Goal: Task Accomplishment & Management: Manage account settings

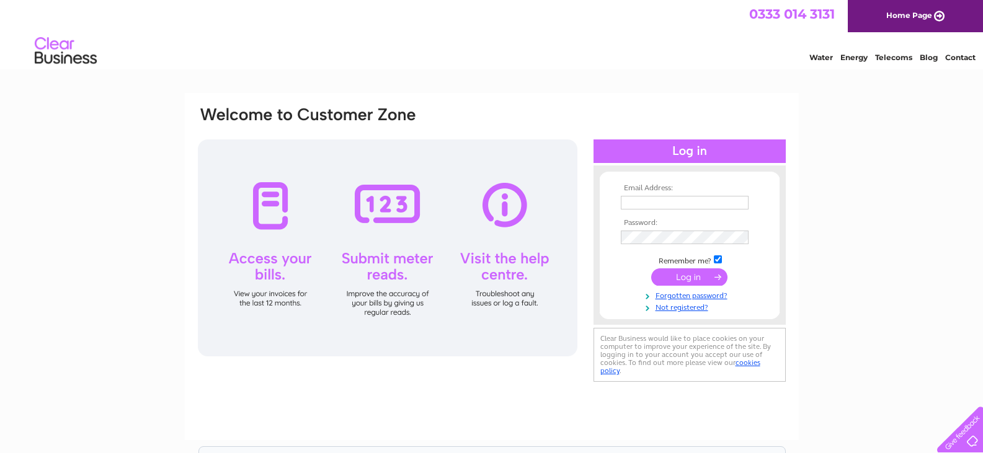
type input "[PERSON_NAME][EMAIL_ADDRESS][DOMAIN_NAME]"
click at [676, 277] on input "submit" at bounding box center [689, 276] width 76 height 17
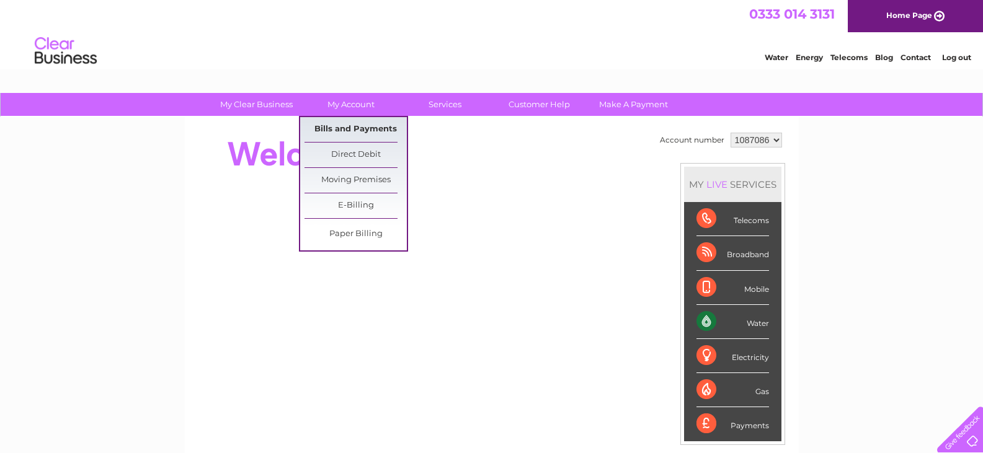
click at [356, 130] on link "Bills and Payments" at bounding box center [355, 129] width 102 height 25
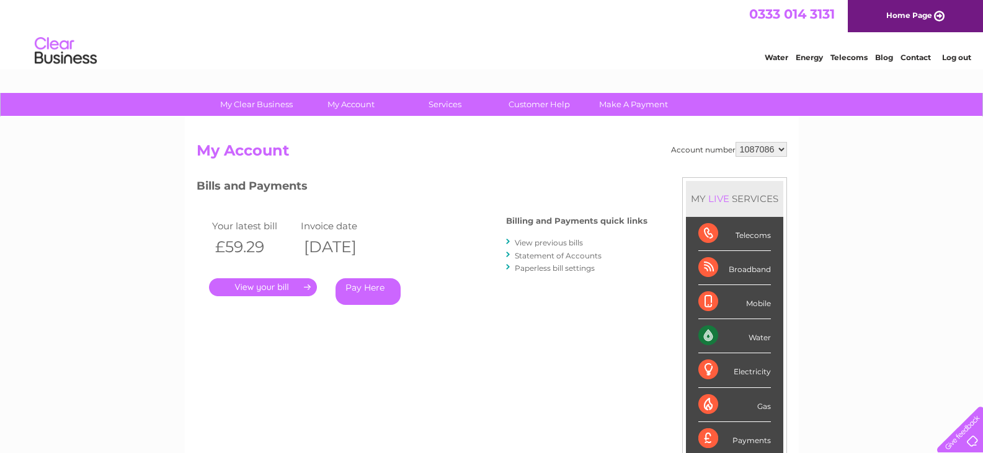
click at [286, 288] on link "." at bounding box center [263, 287] width 108 height 18
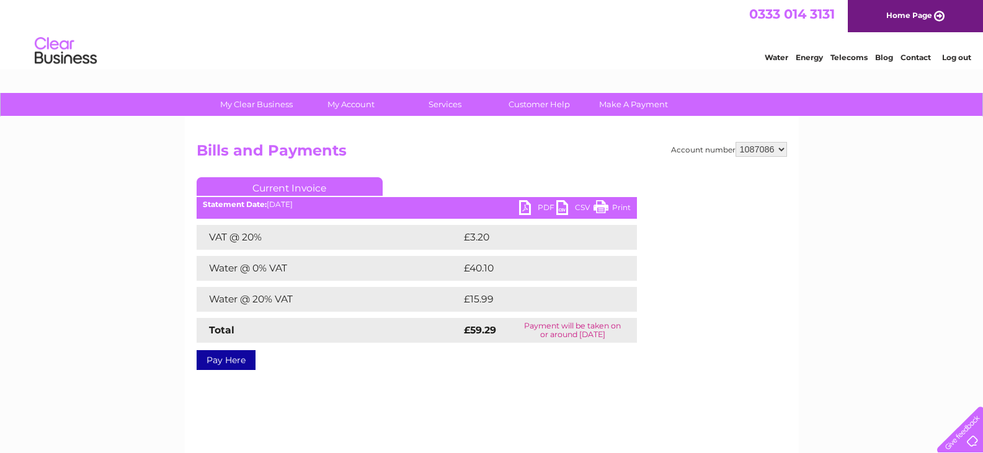
click at [541, 218] on link "PDF" at bounding box center [537, 209] width 37 height 18
